Goal: Find specific page/section: Find specific page/section

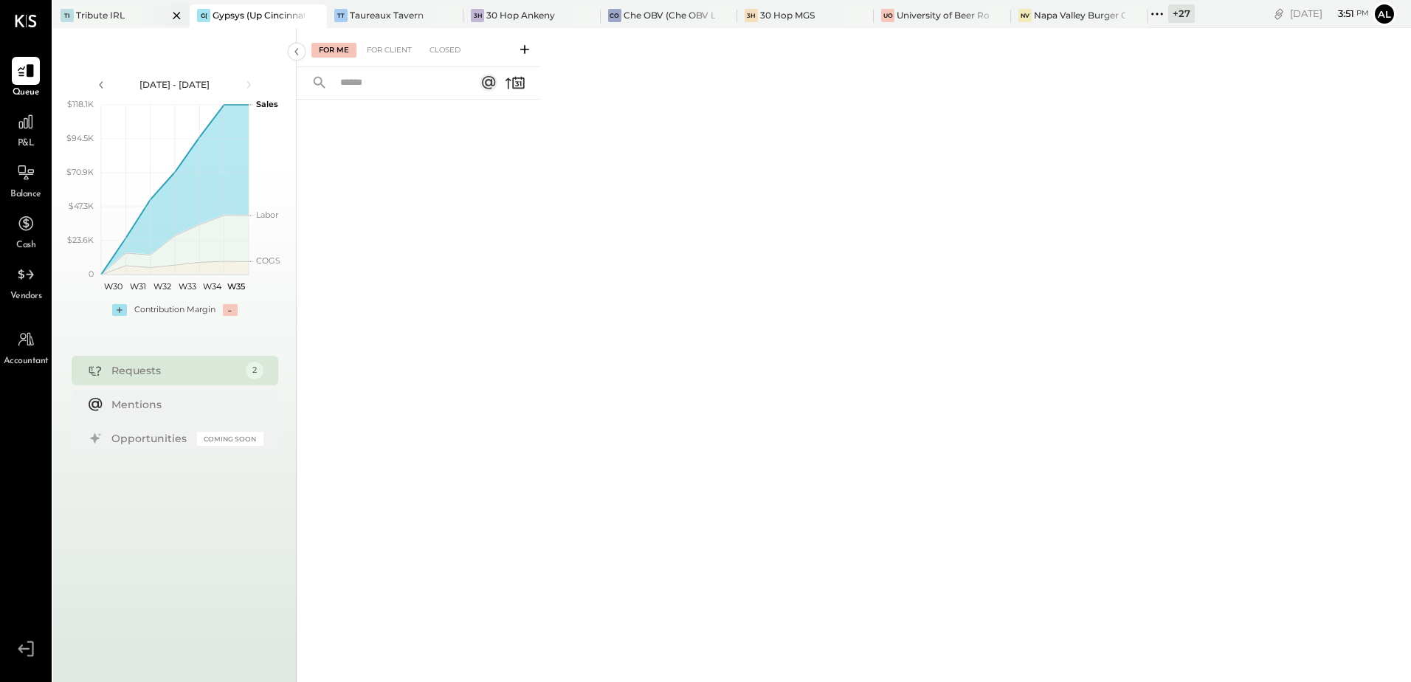
click at [117, 11] on div "Tribute IRL" at bounding box center [100, 15] width 49 height 13
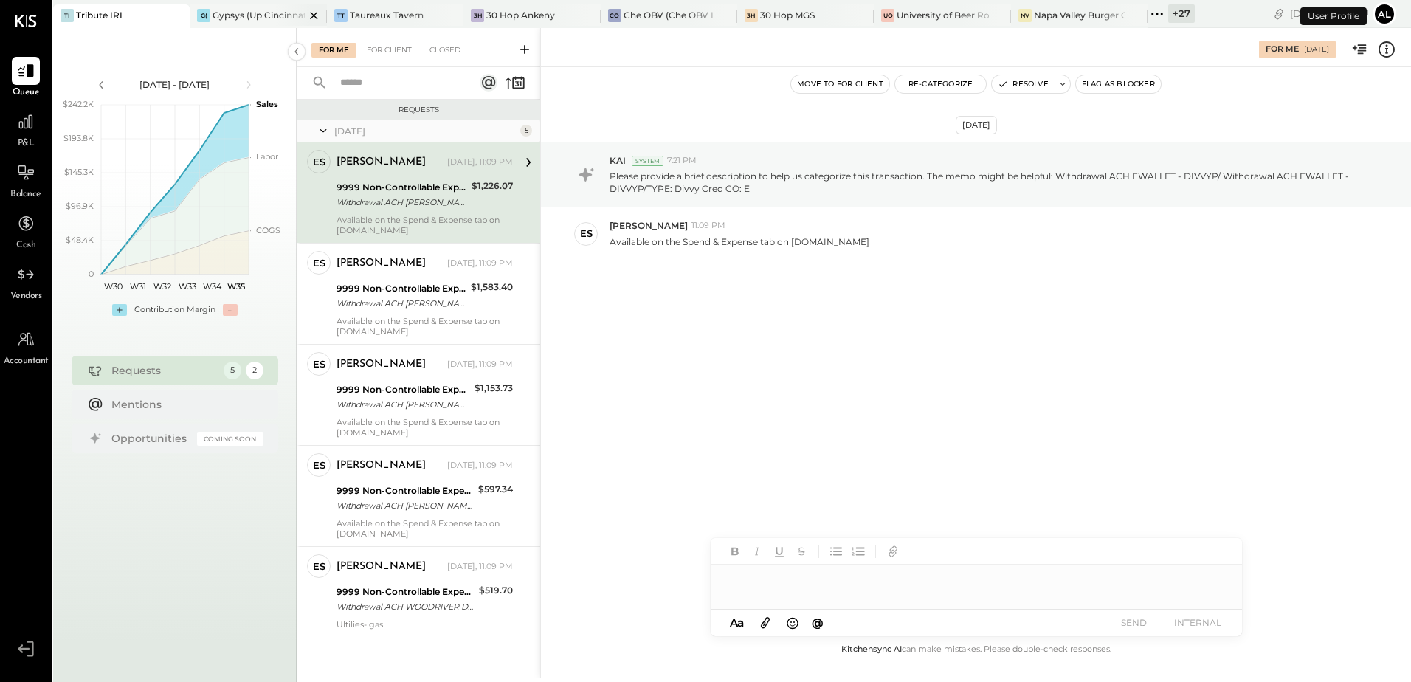
click at [288, 13] on div at bounding box center [301, 14] width 52 height 21
